Goal: Task Accomplishment & Management: Complete application form

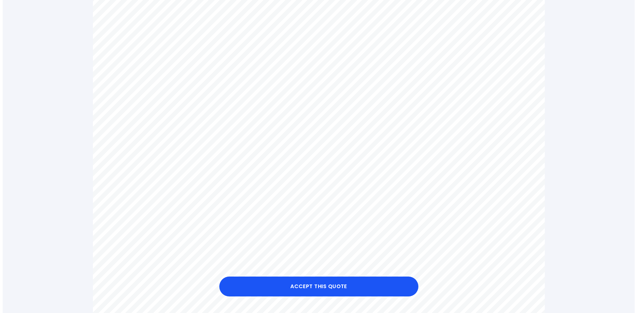
scroll to position [232, 0]
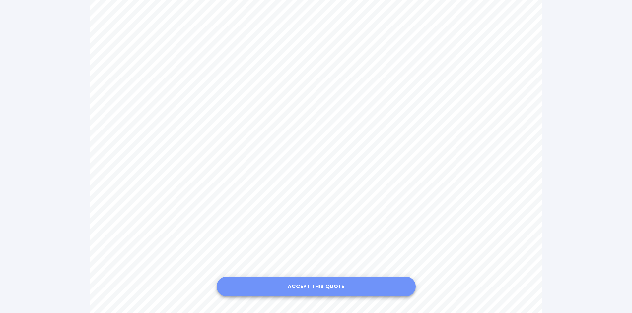
click at [330, 284] on button "Accept this Quote" at bounding box center [316, 287] width 199 height 20
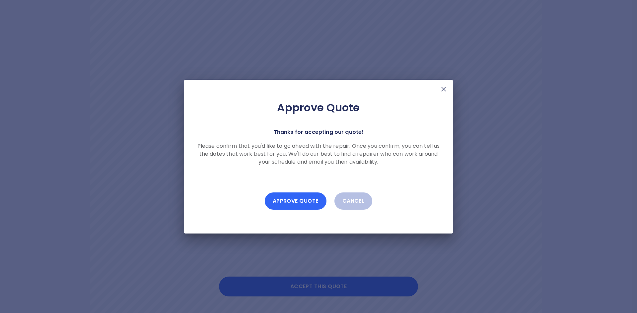
click at [309, 202] on button "Approve Quote" at bounding box center [296, 201] width 62 height 17
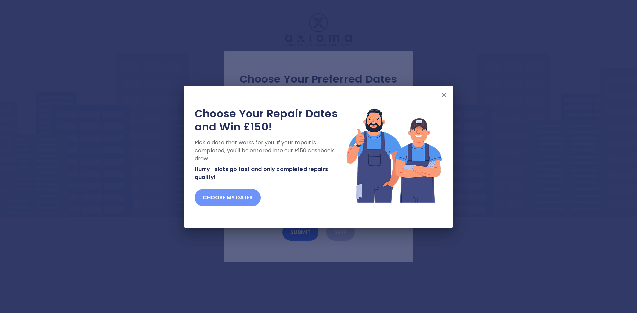
click at [238, 196] on button "Choose my dates" at bounding box center [228, 197] width 66 height 17
click at [444, 95] on img at bounding box center [444, 95] width 8 height 8
click at [233, 200] on button "Choose my dates" at bounding box center [228, 197] width 66 height 17
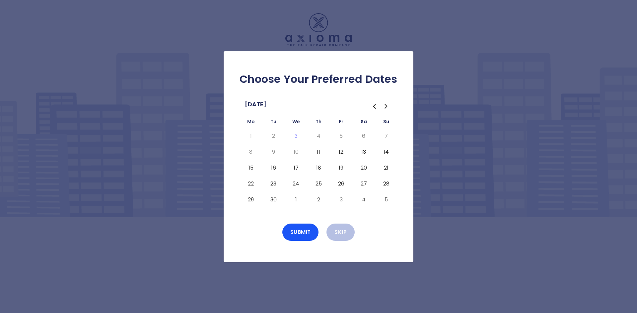
click at [318, 152] on button "11" at bounding box center [318, 152] width 12 height 11
click at [296, 230] on button "Submit" at bounding box center [300, 232] width 36 height 17
